Goal: Find specific page/section: Find specific page/section

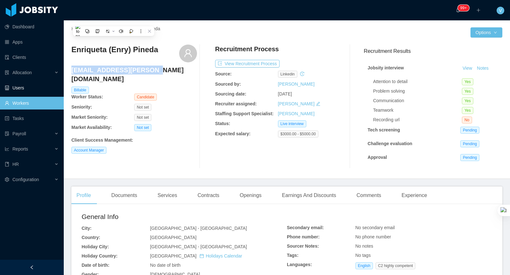
scroll to position [29, 0]
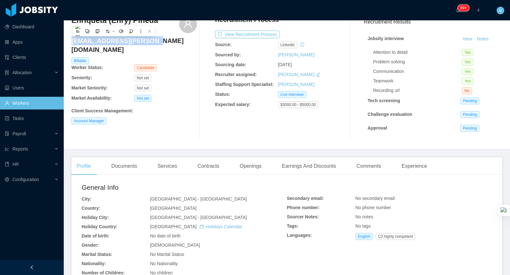
click at [20, 106] on link "Workers" at bounding box center [32, 103] width 54 height 13
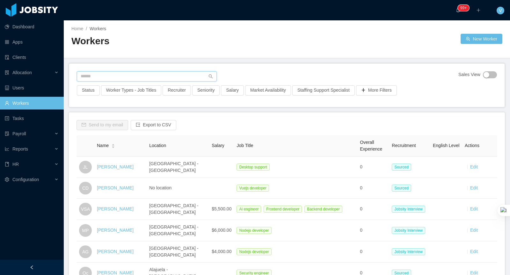
click at [137, 75] on input "text" at bounding box center [147, 76] width 140 height 10
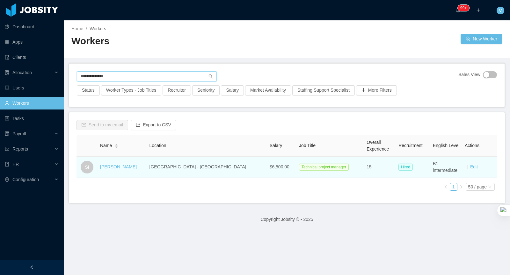
type input "**********"
click at [124, 170] on td "[PERSON_NAME]" at bounding box center [122, 167] width 49 height 21
click at [124, 167] on link "[PERSON_NAME]" at bounding box center [118, 166] width 37 height 5
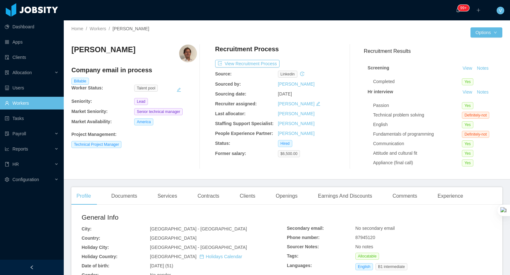
click at [43, 105] on link "Workers" at bounding box center [32, 103] width 54 height 13
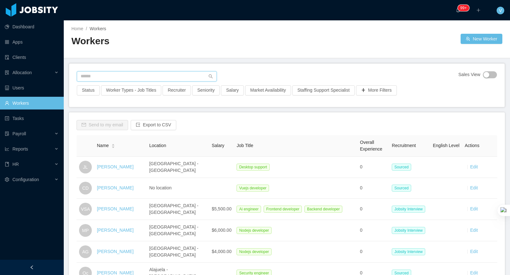
click at [127, 77] on input "text" at bounding box center [147, 76] width 140 height 10
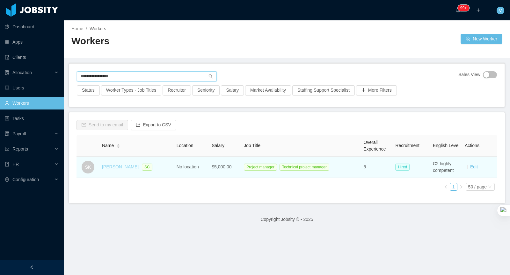
type input "**********"
click at [116, 167] on link "[PERSON_NAME]" at bounding box center [120, 166] width 37 height 5
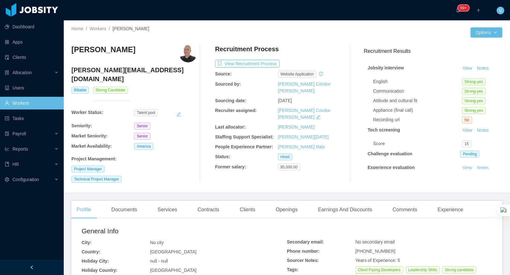
click at [191, 54] on img at bounding box center [188, 54] width 18 height 18
click at [32, 101] on link "Workers" at bounding box center [32, 103] width 54 height 13
